Goal: Use online tool/utility: Utilize a website feature to perform a specific function

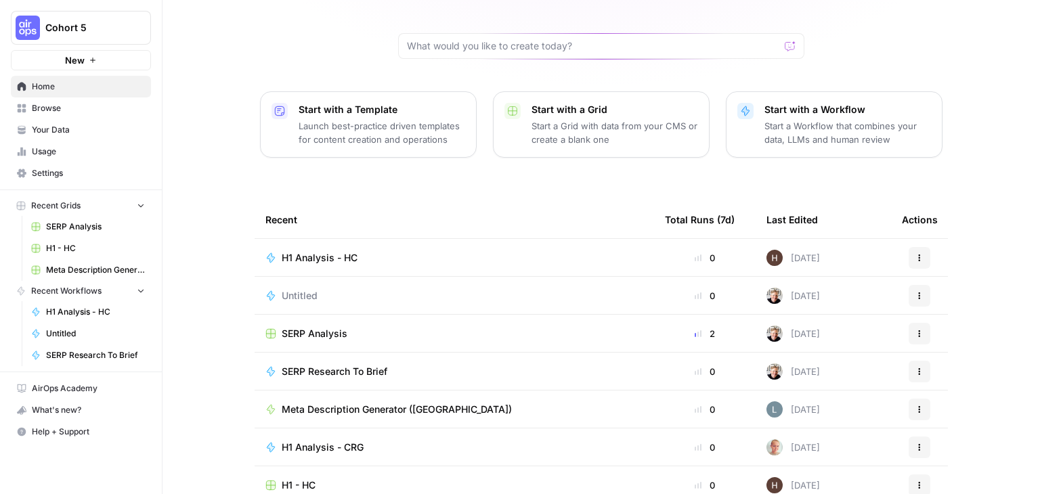
scroll to position [128, 0]
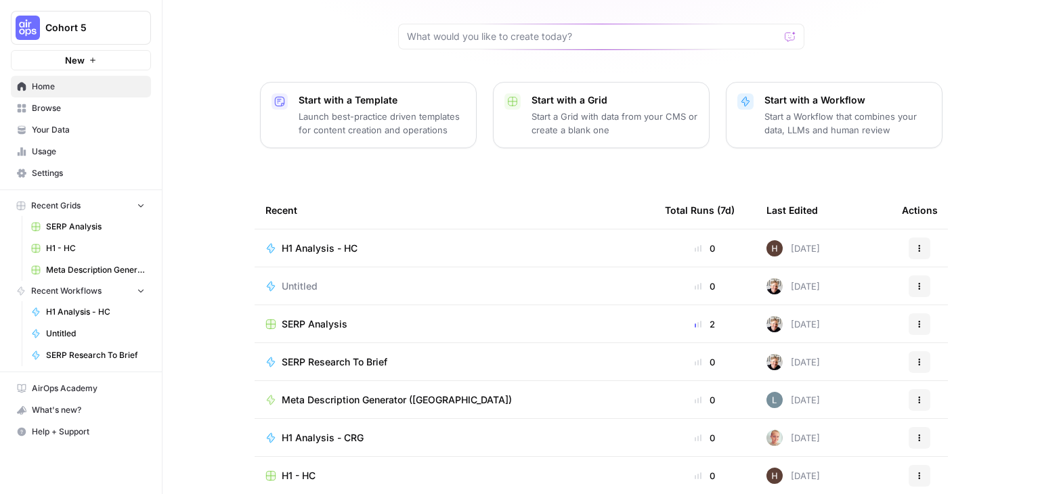
click at [213, 210] on div "[PERSON_NAME], let's start your next content workflow Start with a Template Lau…" at bounding box center [600, 194] width 877 height 644
click at [301, 393] on span "Meta Description Generator ([GEOGRAPHIC_DATA])" at bounding box center [397, 400] width 230 height 14
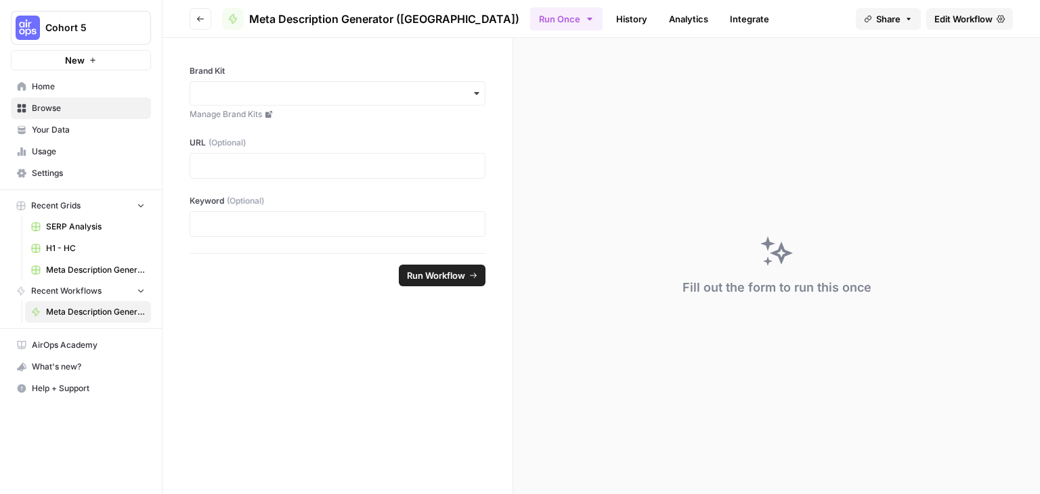
click at [37, 76] on link "Home" at bounding box center [81, 87] width 140 height 22
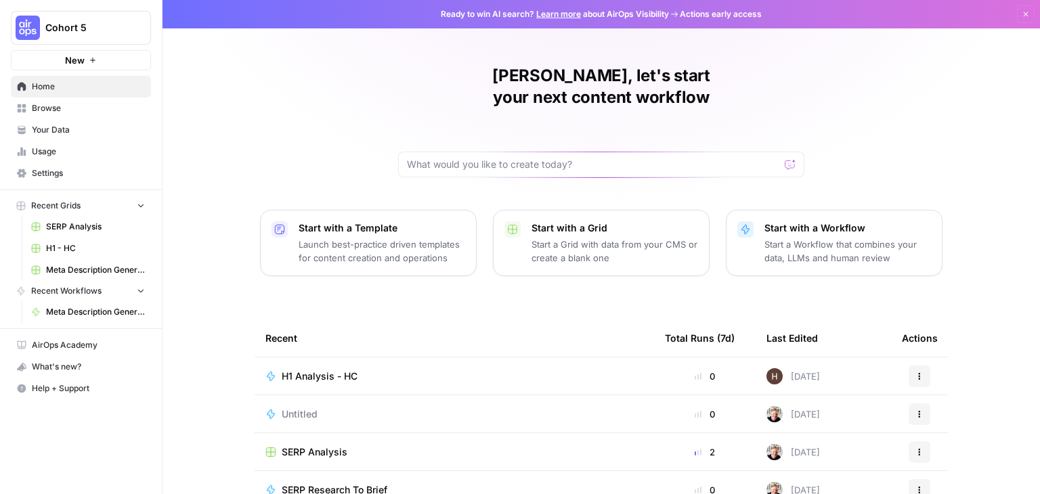
click at [171, 191] on div "[PERSON_NAME], let's start your next content workflow Start with a Template Lau…" at bounding box center [600, 322] width 877 height 644
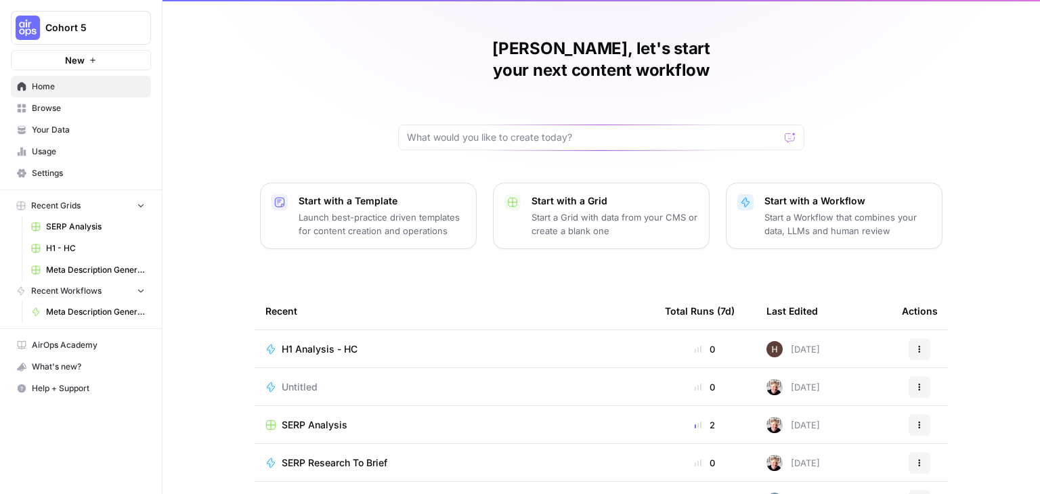
click at [83, 277] on link "Meta Description Generator ([PERSON_NAME]) Grid" at bounding box center [88, 270] width 126 height 22
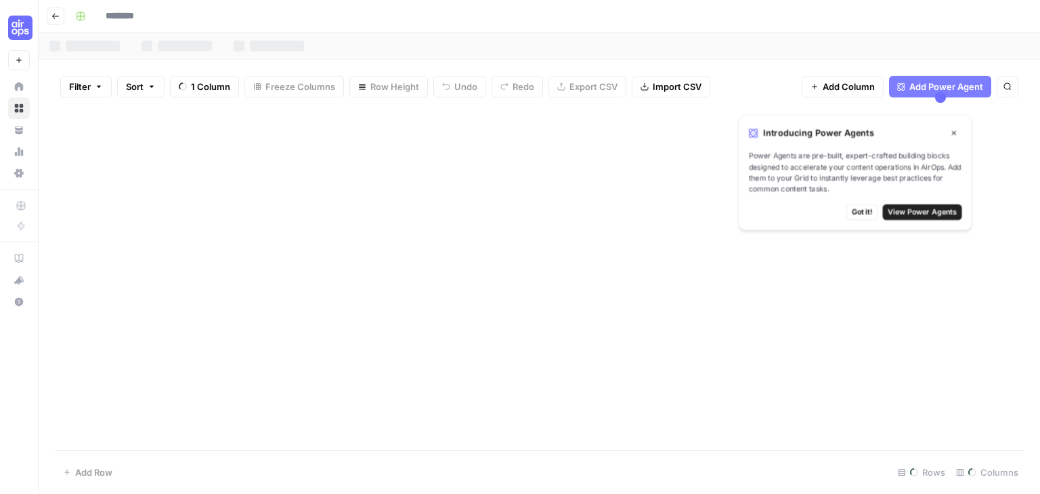
type input "**********"
